Goal: Information Seeking & Learning: Learn about a topic

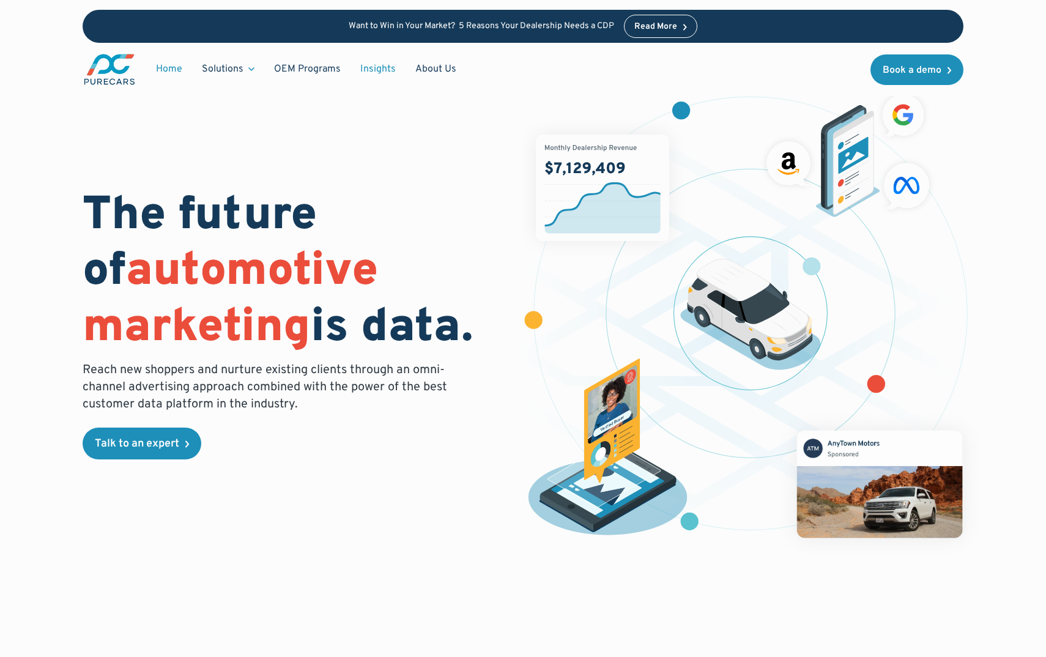
click at [374, 72] on link "Insights" at bounding box center [378, 69] width 55 height 23
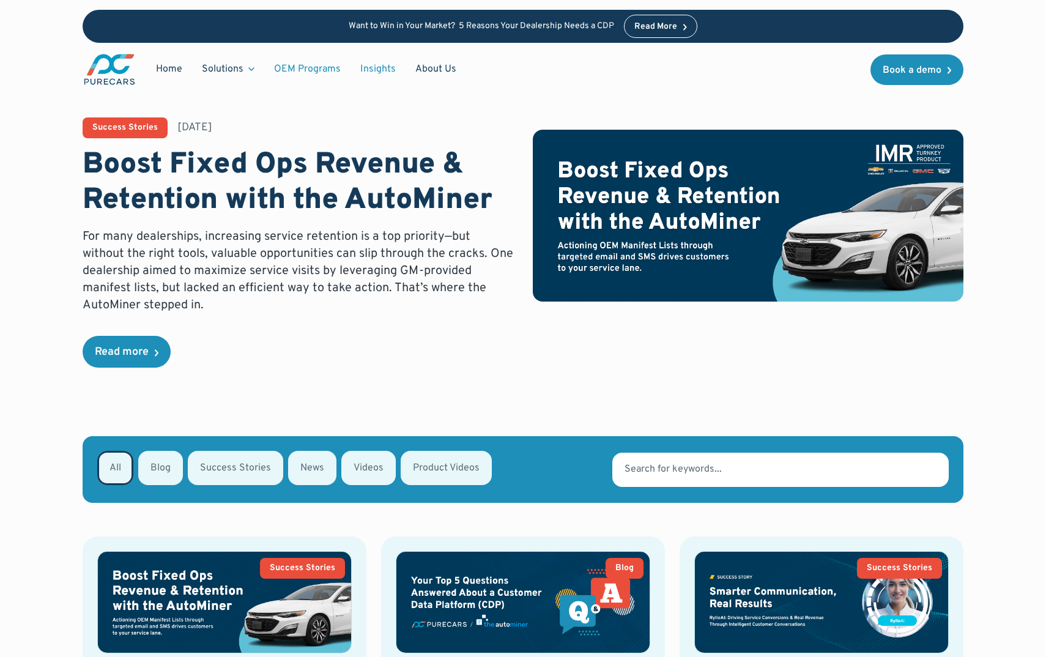
click at [289, 67] on link "OEM Programs" at bounding box center [307, 69] width 86 height 23
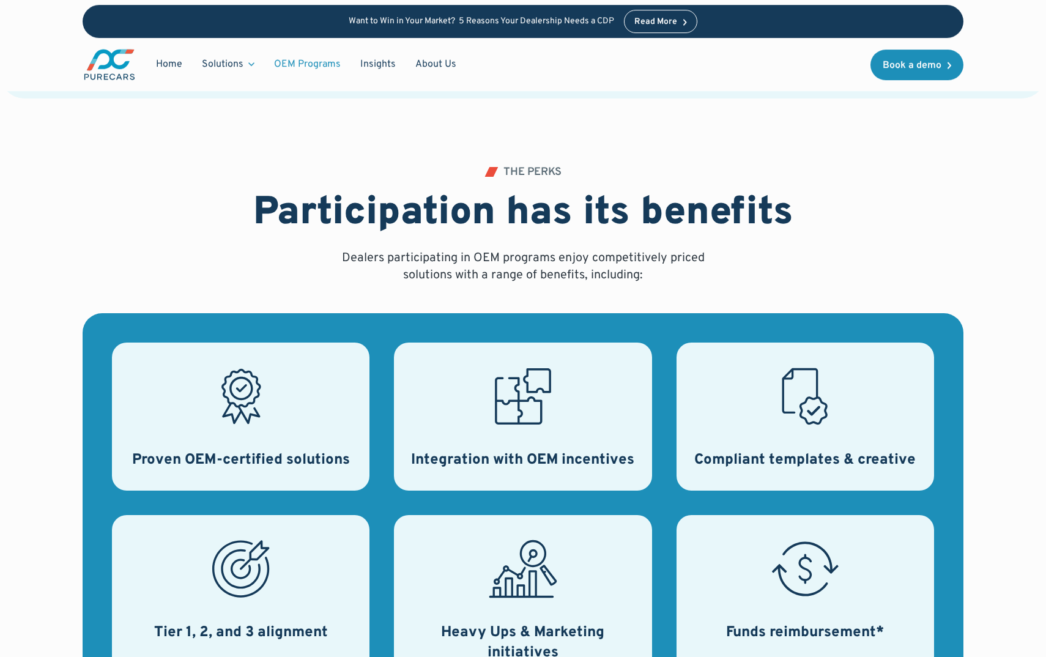
scroll to position [256, 0]
